Goal: Information Seeking & Learning: Learn about a topic

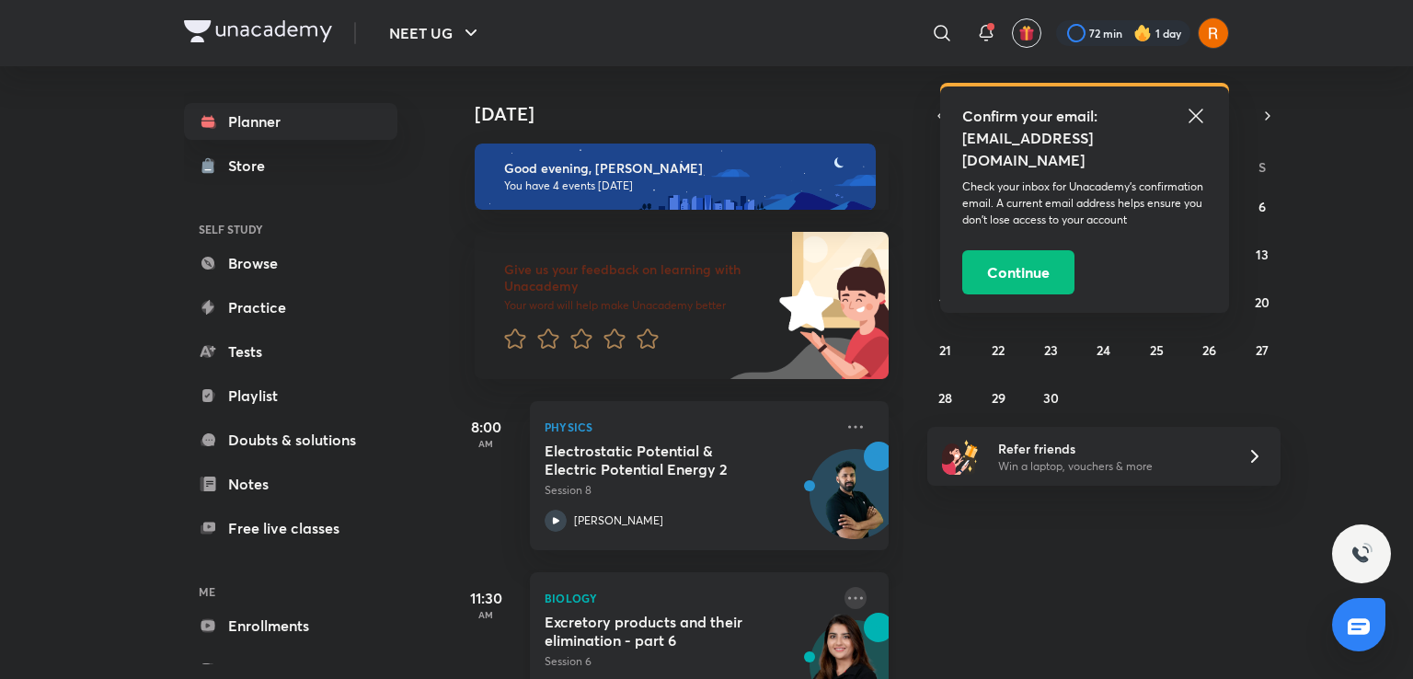
click at [848, 599] on icon at bounding box center [855, 597] width 15 height 3
click at [941, 628] on p "With annotation" at bounding box center [983, 634] width 127 height 19
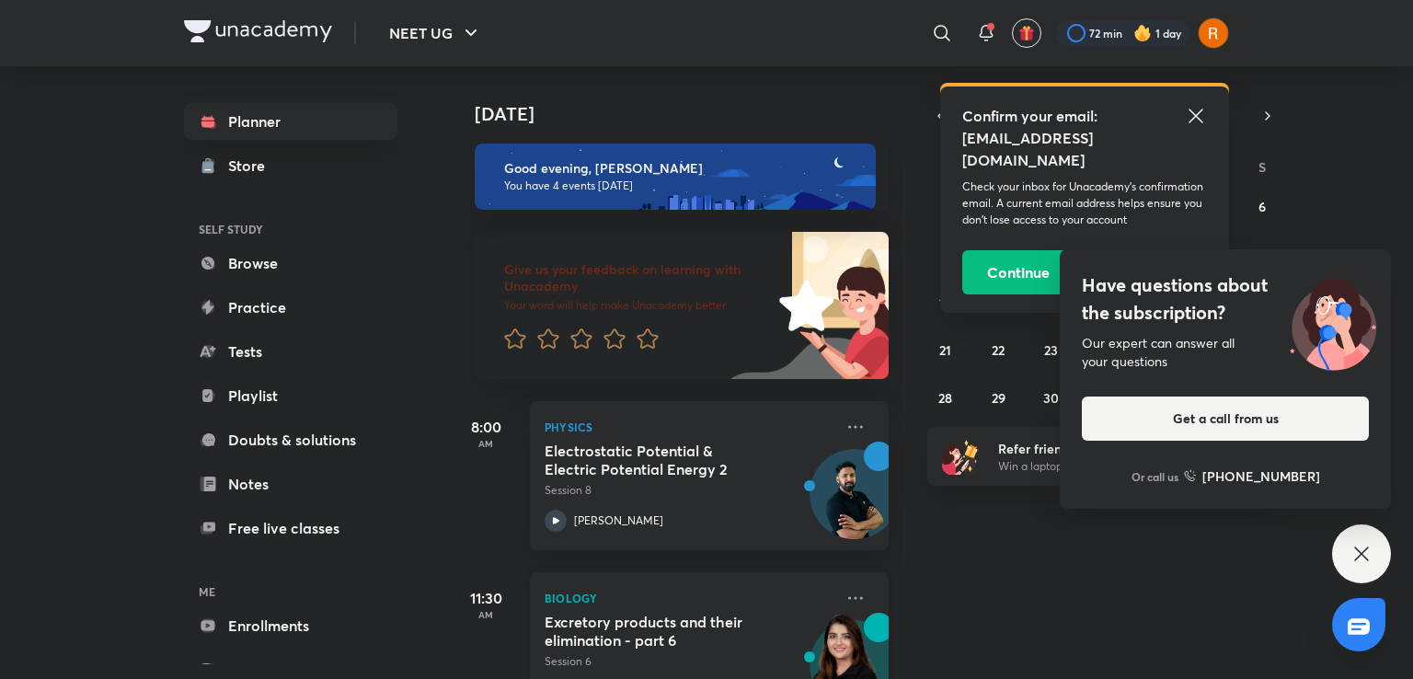
click at [650, 625] on h5 "Excretory products and their elimination - part 6" at bounding box center [659, 631] width 229 height 37
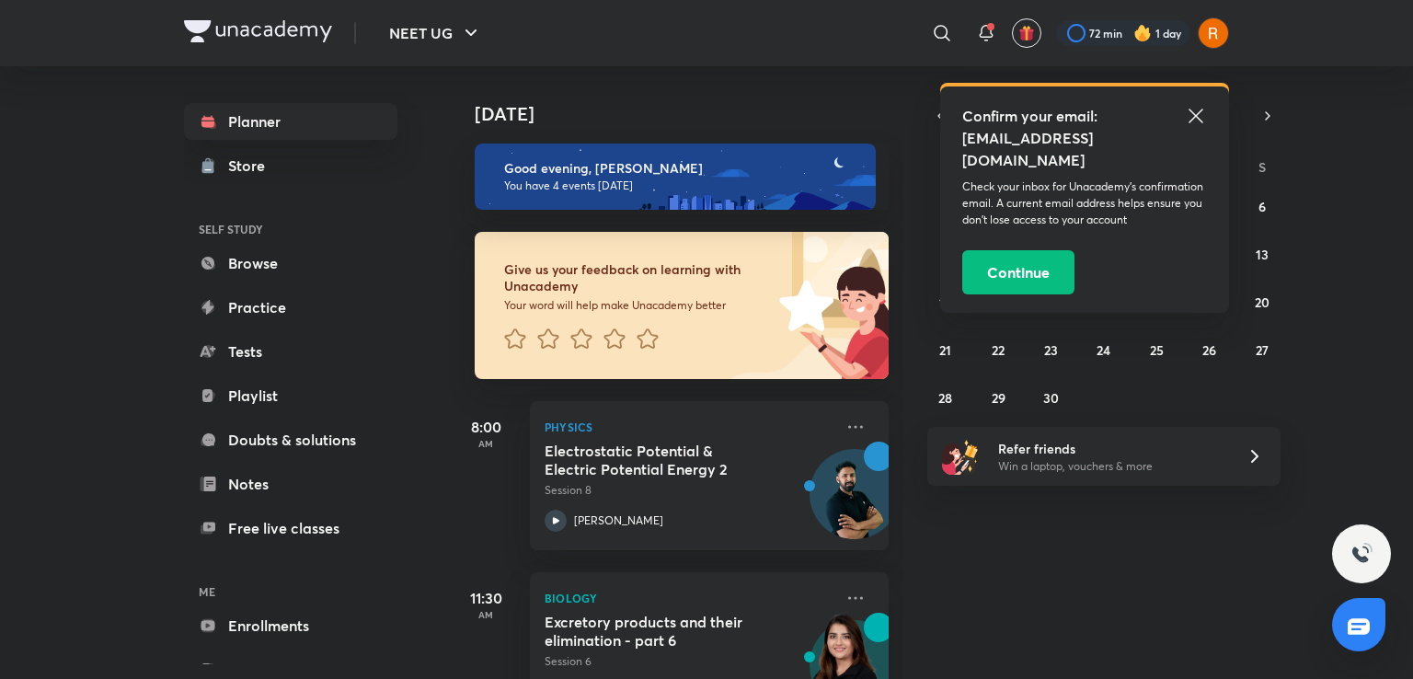
click at [1199, 115] on icon at bounding box center [1196, 116] width 22 height 22
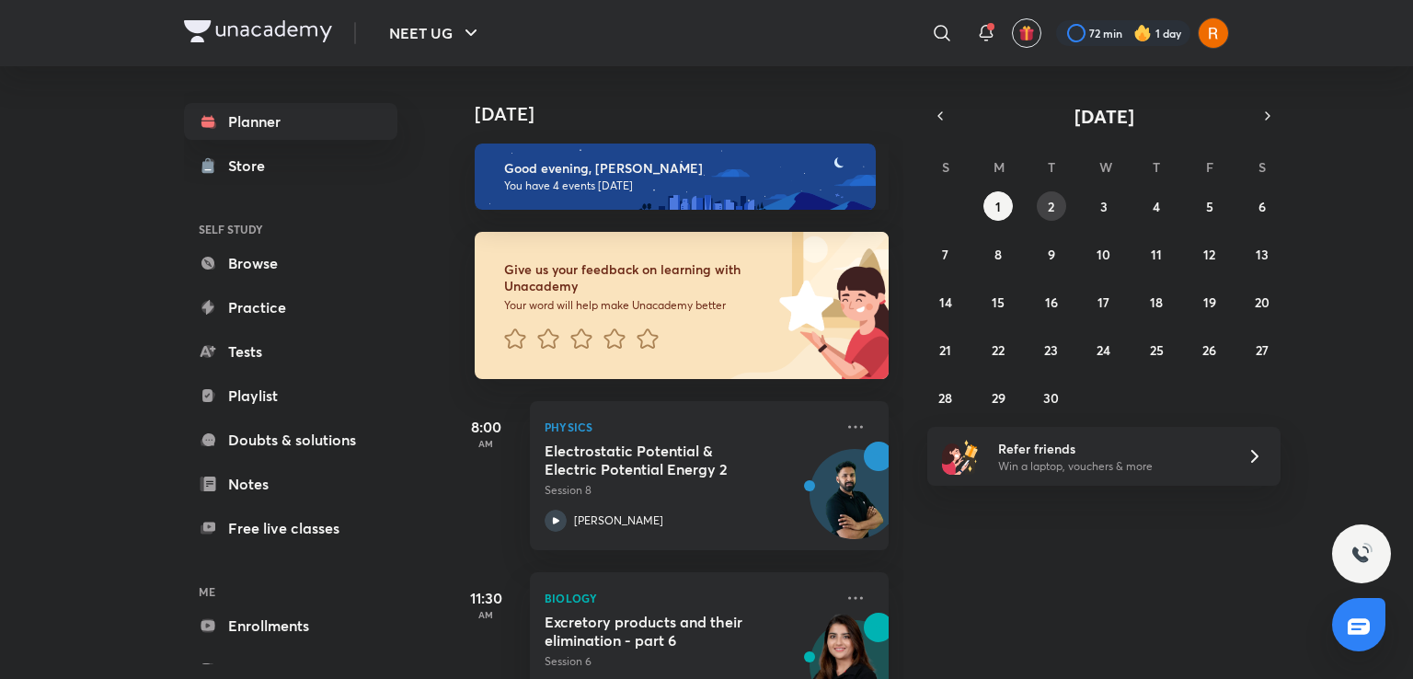
click at [1040, 200] on button "2" at bounding box center [1051, 205] width 29 height 29
